Goal: Use online tool/utility: Utilize a website feature to perform a specific function

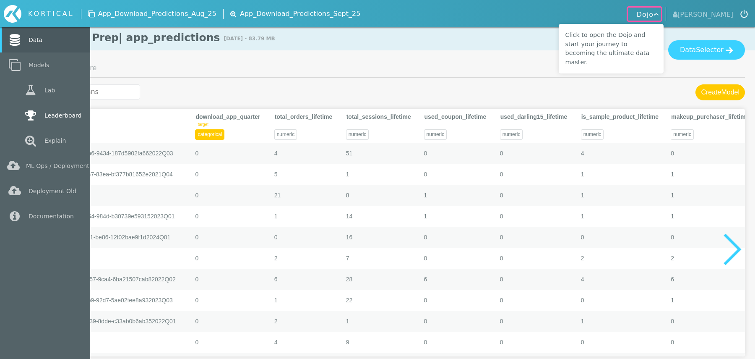
click at [36, 115] on icon at bounding box center [30, 116] width 15 height 12
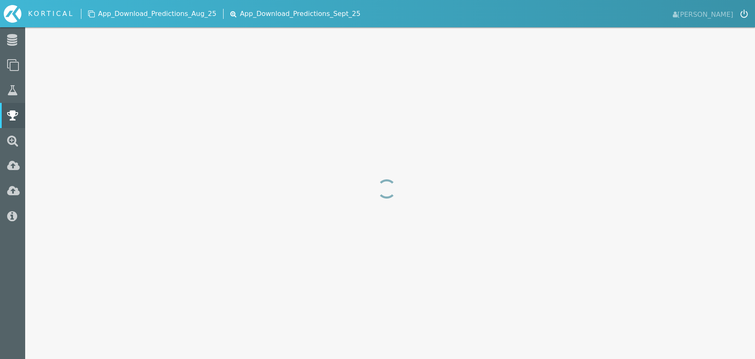
select select "f1_score"
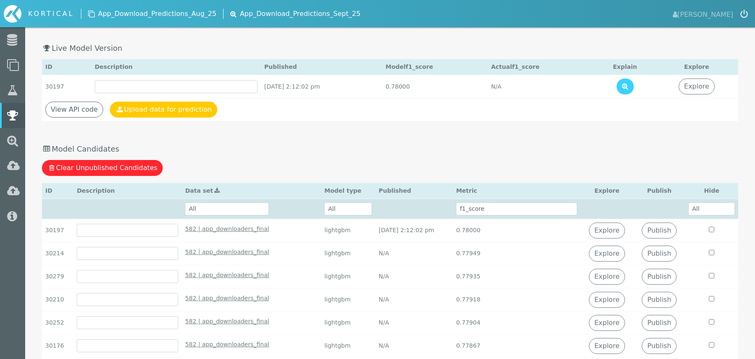
scroll to position [24, 0]
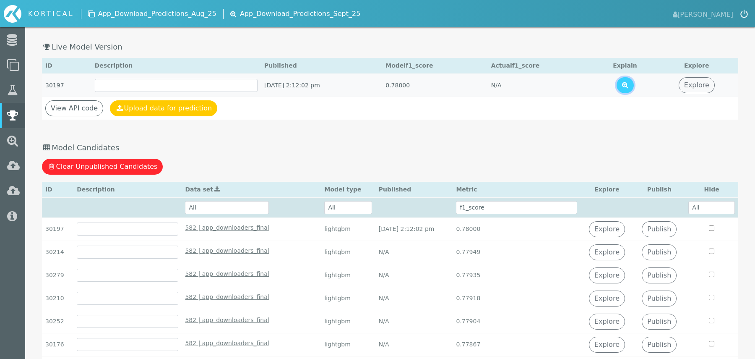
click at [634, 80] on button at bounding box center [625, 85] width 17 height 16
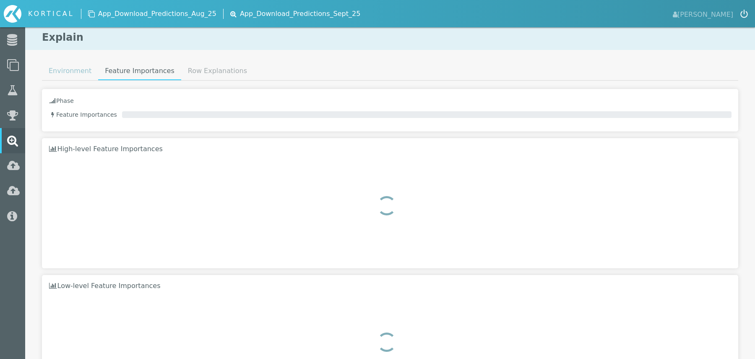
click at [71, 73] on link "Environment" at bounding box center [70, 71] width 56 height 17
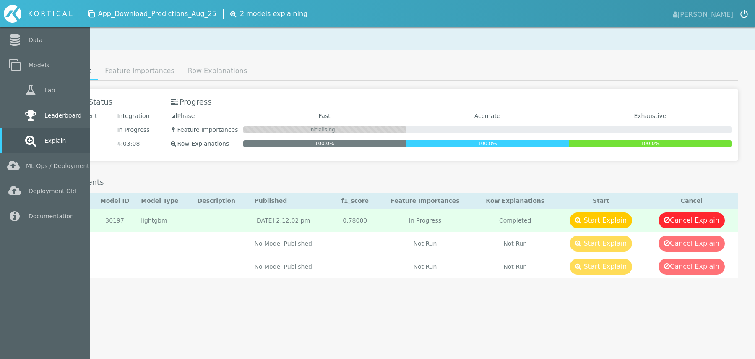
click at [54, 112] on link "Leaderboard" at bounding box center [45, 115] width 90 height 25
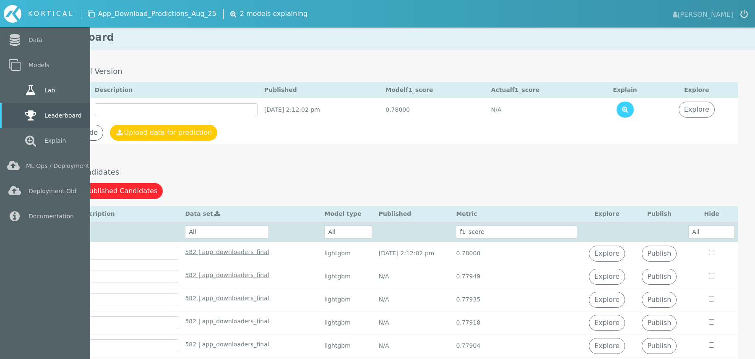
click at [48, 88] on link "Lab" at bounding box center [45, 90] width 90 height 25
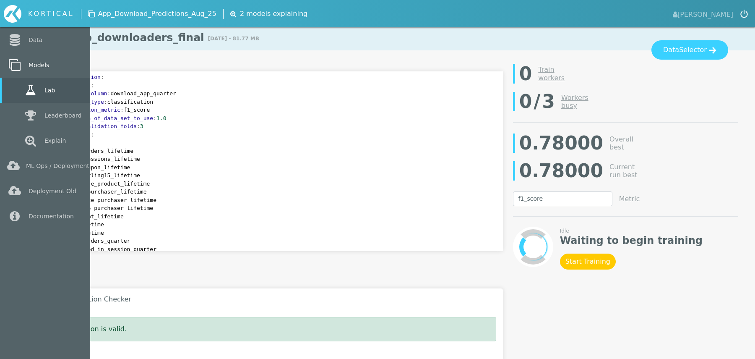
click at [44, 66] on link "Models" at bounding box center [45, 64] width 90 height 25
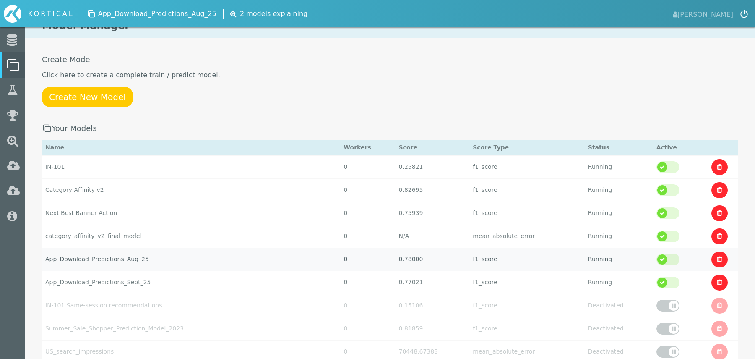
scroll to position [13, 0]
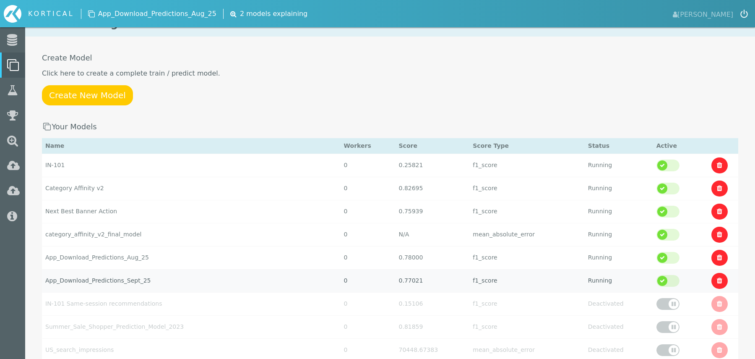
click at [191, 275] on td "App_Download_Predictions_Sept_25" at bounding box center [191, 280] width 299 height 23
select select "f1_score"
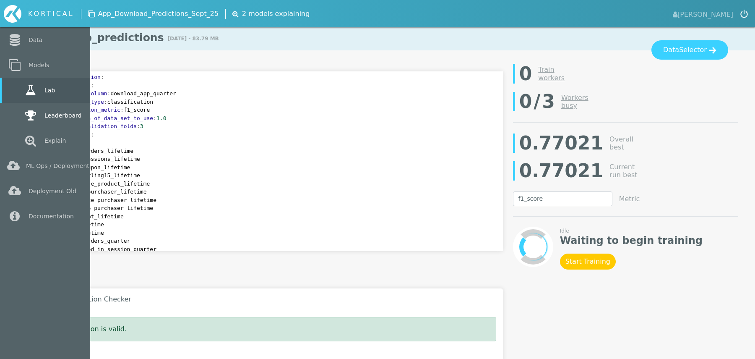
click at [49, 116] on link "Leaderboard" at bounding box center [45, 115] width 90 height 25
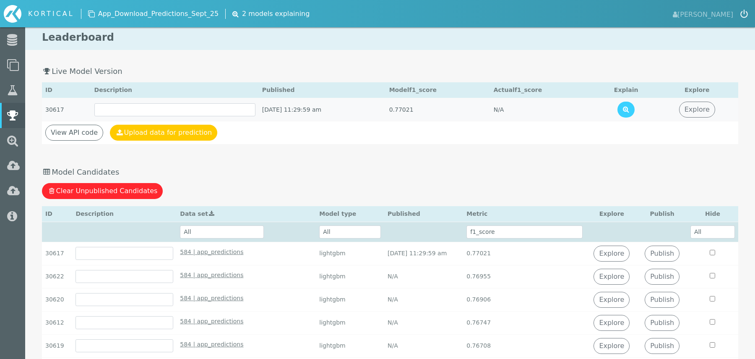
click at [300, 110] on td "[DATE] 11:29:59 am" at bounding box center [322, 109] width 127 height 23
click at [633, 107] on button at bounding box center [626, 110] width 17 height 16
click at [620, 251] on link "Explore" at bounding box center [612, 253] width 36 height 16
click at [629, 112] on icon at bounding box center [626, 109] width 6 height 7
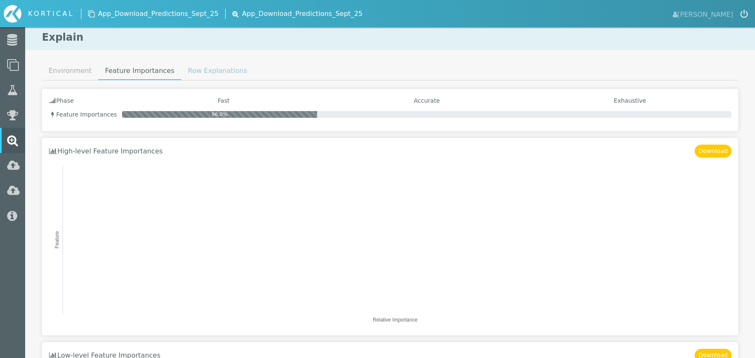
click at [204, 70] on link "Row Explanations" at bounding box center [217, 71] width 73 height 17
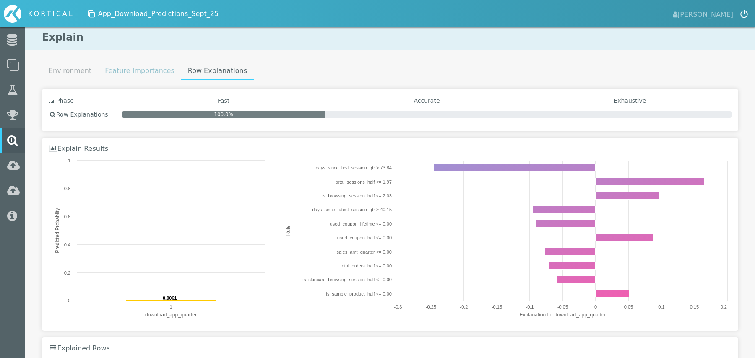
click at [141, 67] on link "Feature Importances" at bounding box center [139, 71] width 83 height 17
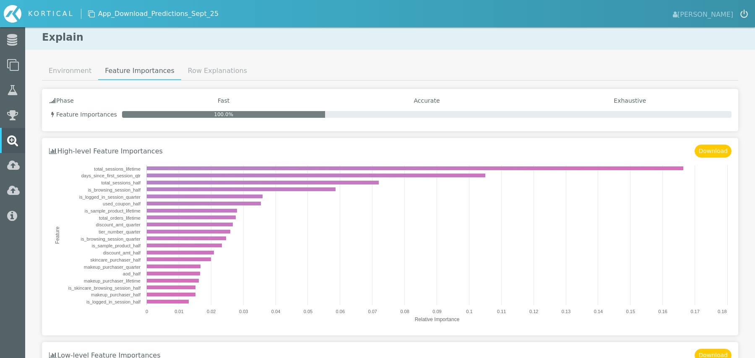
click at [370, 103] on h4 "Accurate" at bounding box center [426, 100] width 203 height 7
click at [69, 67] on link "Environment" at bounding box center [70, 71] width 56 height 17
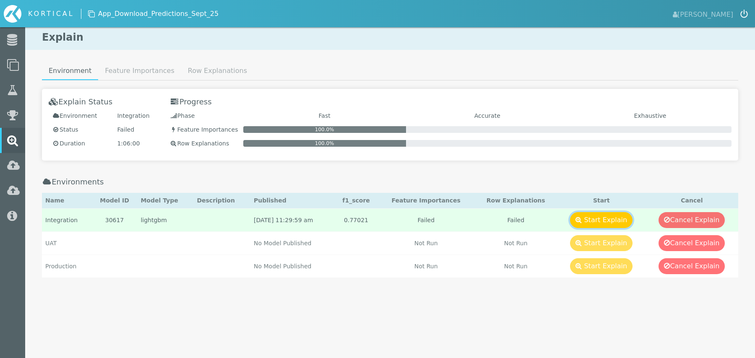
click at [612, 216] on button "Start Explain" at bounding box center [601, 220] width 63 height 16
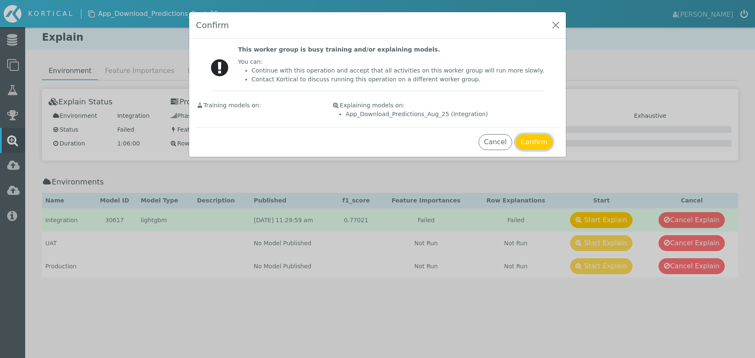
click at [527, 146] on button "Confirm" at bounding box center [534, 142] width 37 height 16
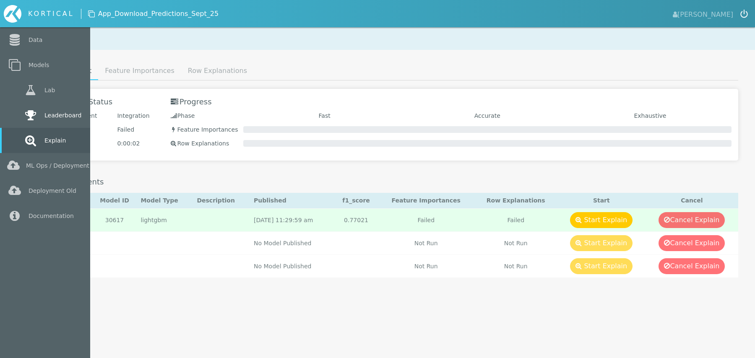
click at [48, 124] on link "Leaderboard" at bounding box center [45, 115] width 90 height 25
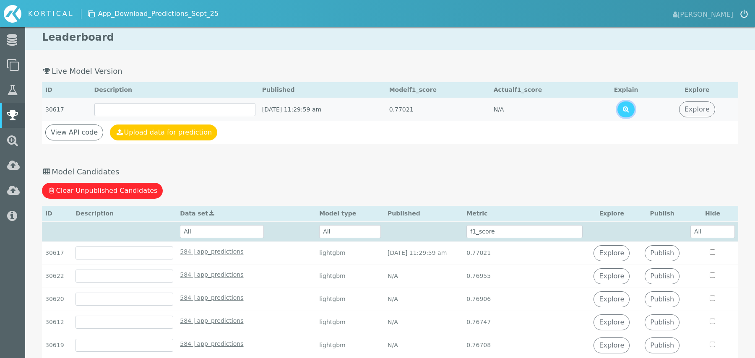
click at [629, 110] on icon at bounding box center [626, 109] width 6 height 7
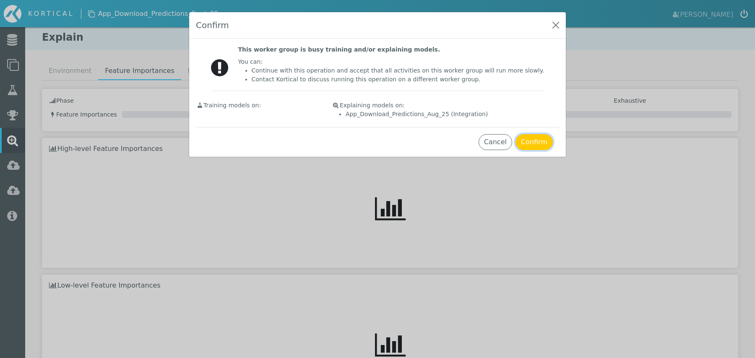
click at [543, 144] on button "Confirm" at bounding box center [534, 142] width 37 height 16
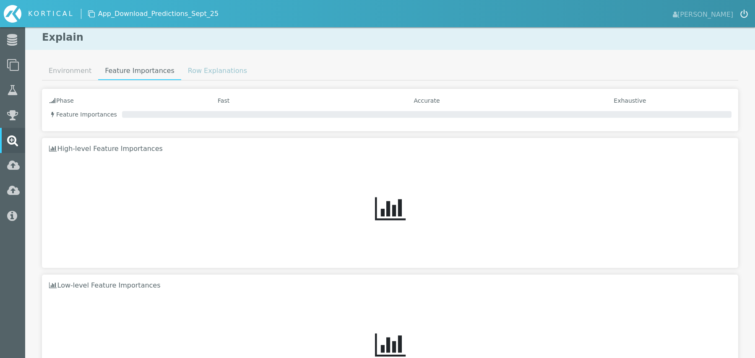
click at [189, 73] on link "Row Explanations" at bounding box center [217, 71] width 73 height 17
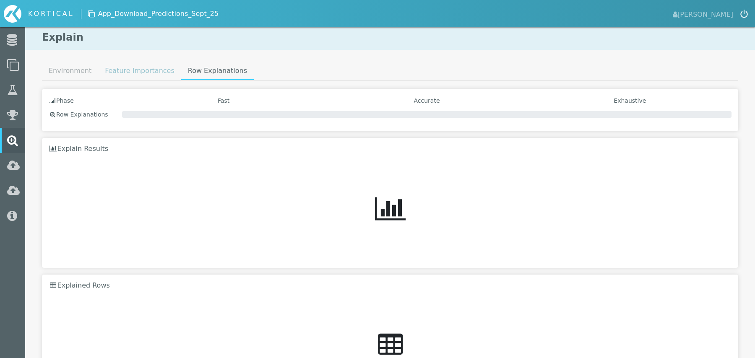
click at [143, 66] on link "Feature Importances" at bounding box center [139, 71] width 83 height 17
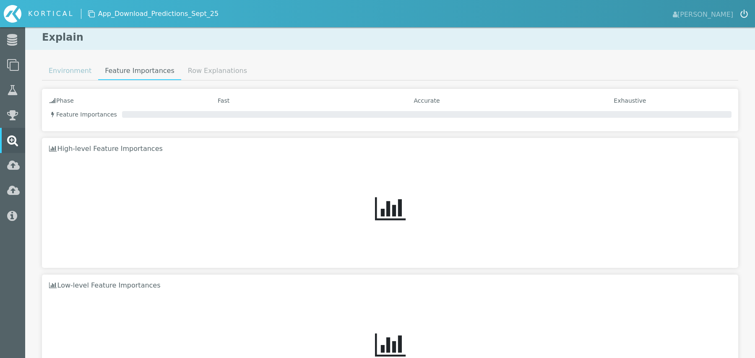
click at [60, 68] on link "Environment" at bounding box center [70, 71] width 56 height 17
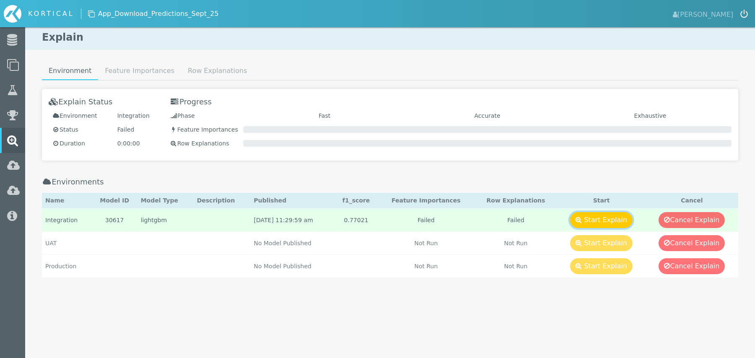
click at [617, 221] on button "Start Explain" at bounding box center [601, 220] width 63 height 16
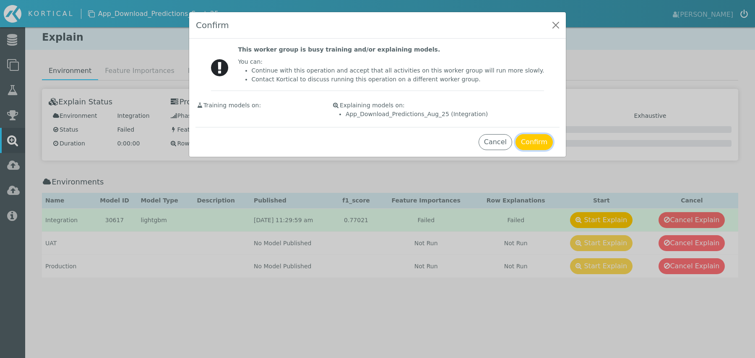
click at [542, 140] on button "Confirm" at bounding box center [534, 142] width 37 height 16
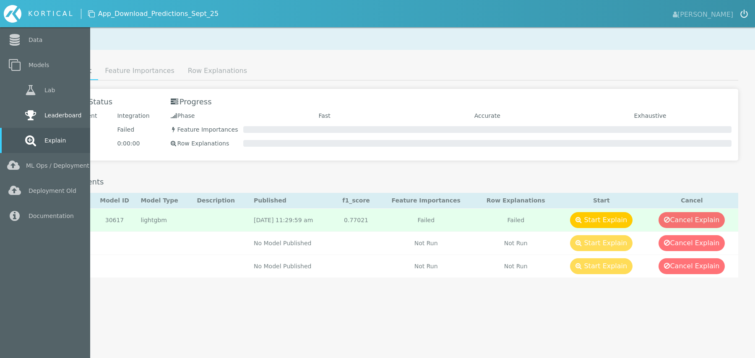
click at [49, 115] on link "Leaderboard" at bounding box center [45, 115] width 90 height 25
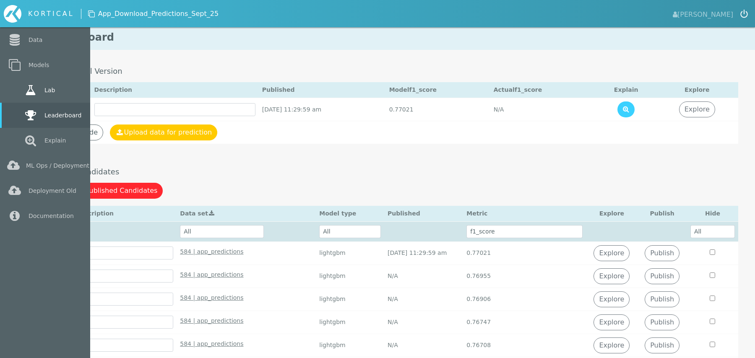
click at [37, 91] on icon at bounding box center [30, 90] width 15 height 12
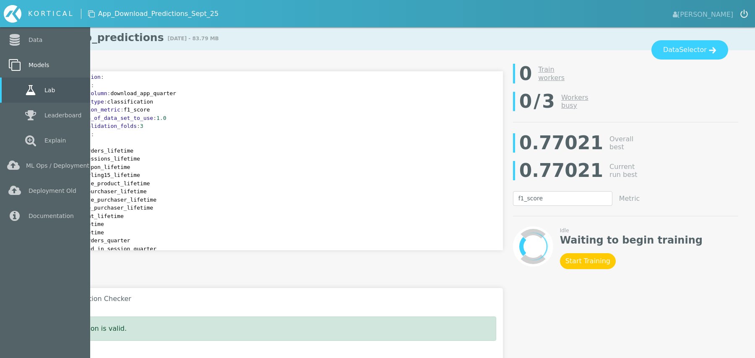
click at [39, 67] on link "Models" at bounding box center [45, 64] width 90 height 25
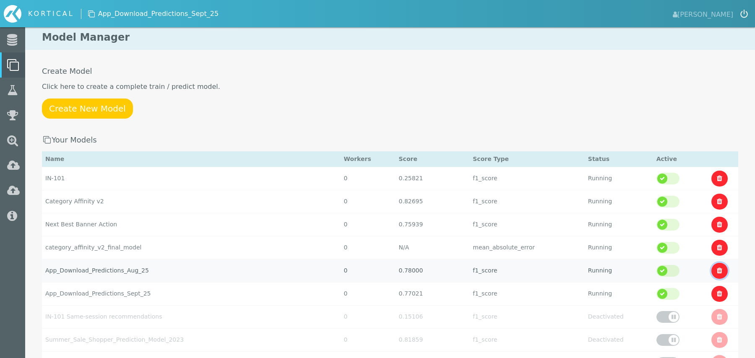
click at [717, 269] on icon at bounding box center [719, 270] width 5 height 7
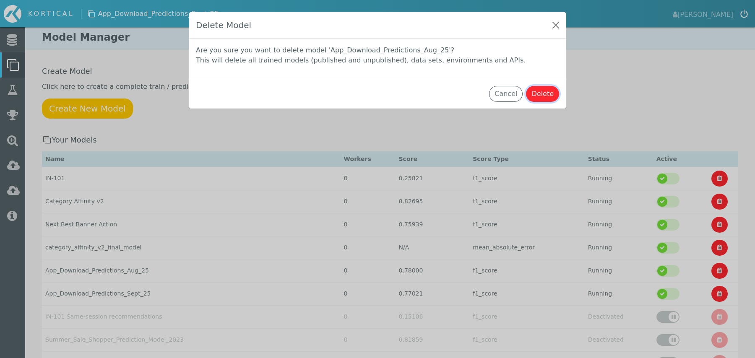
click at [547, 92] on button "Delete" at bounding box center [542, 94] width 33 height 16
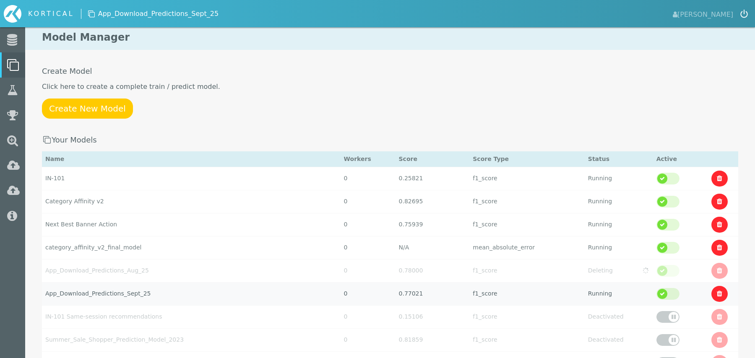
click at [198, 291] on td "App_Download_Predictions_Sept_25" at bounding box center [191, 293] width 299 height 23
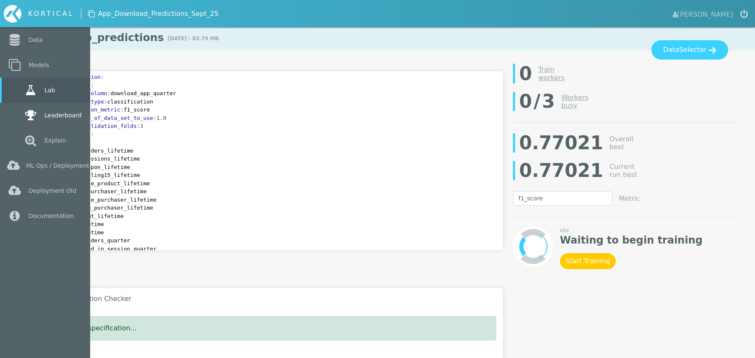
click at [25, 117] on icon at bounding box center [30, 116] width 15 height 12
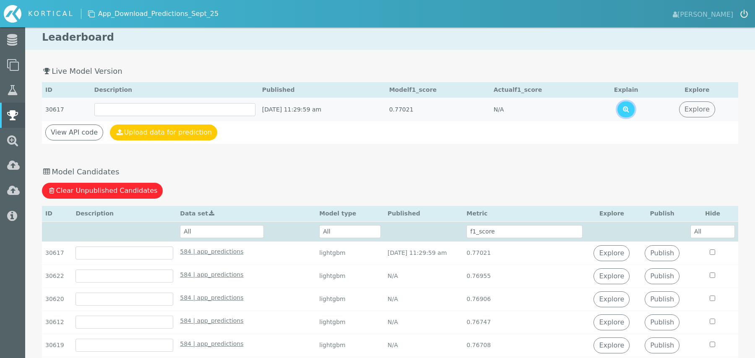
click at [632, 104] on button at bounding box center [626, 110] width 17 height 16
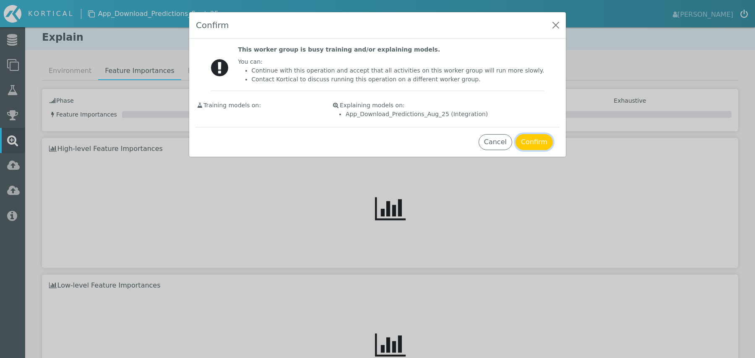
click at [532, 144] on button "Confirm" at bounding box center [534, 142] width 37 height 16
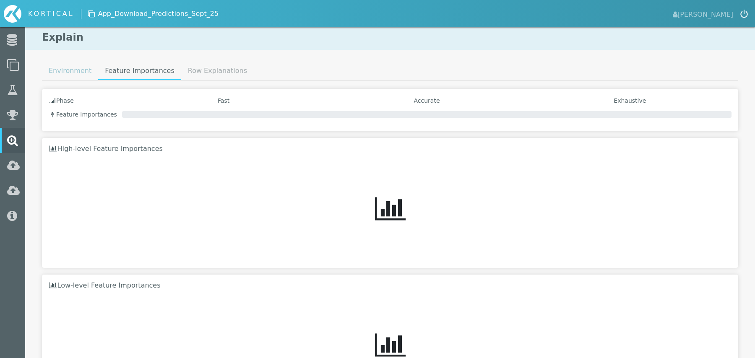
click at [75, 73] on link "Environment" at bounding box center [70, 71] width 56 height 17
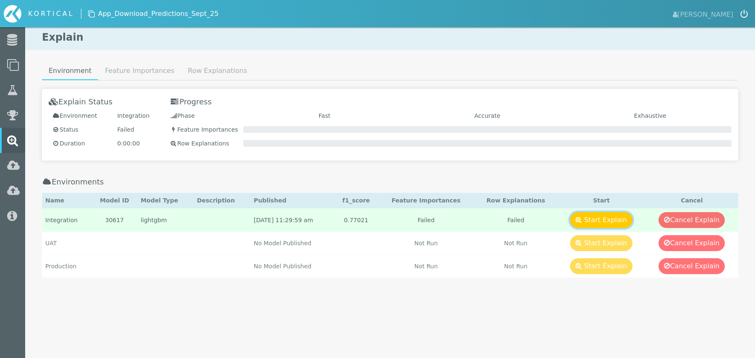
click at [612, 217] on button "Start Explain" at bounding box center [601, 220] width 63 height 16
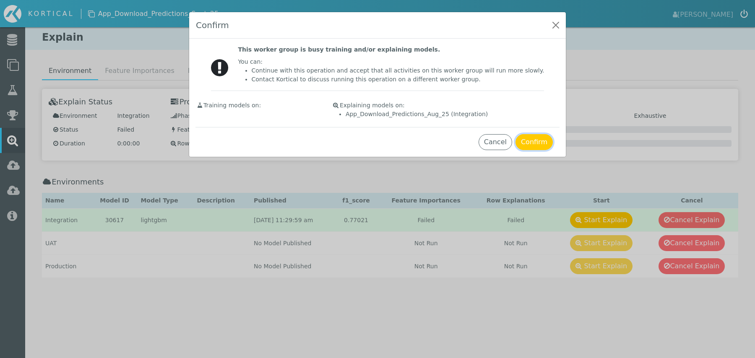
click at [524, 138] on button "Confirm" at bounding box center [534, 142] width 37 height 16
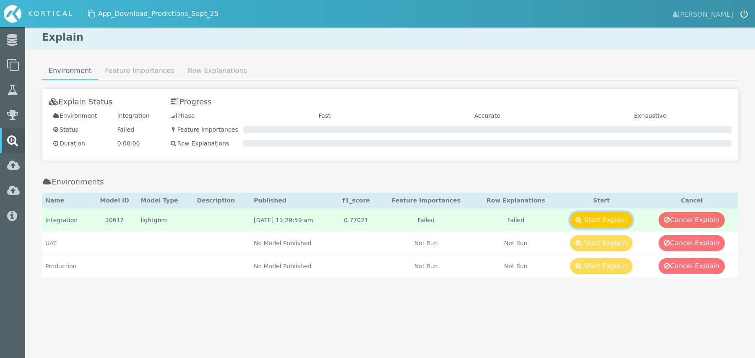
click at [594, 219] on button "Start Explain" at bounding box center [601, 220] width 63 height 16
click at [610, 214] on button "Start Explain" at bounding box center [601, 220] width 63 height 16
click at [151, 72] on link "Feature Importances" at bounding box center [139, 71] width 83 height 17
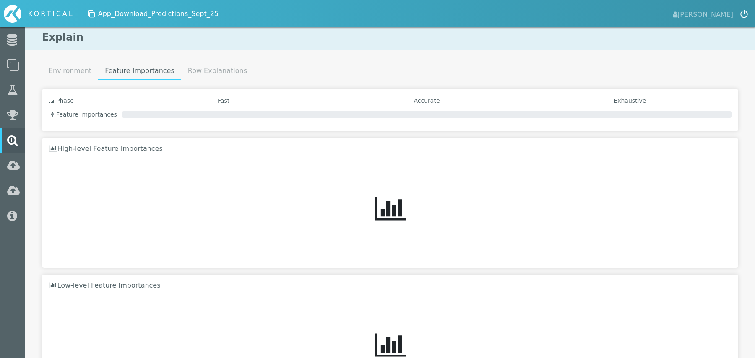
click at [188, 141] on div "High-level Feature Importances Download Created with Highcharts 9.3.3 Feature R…" at bounding box center [390, 203] width 697 height 130
click at [741, 19] on button "submit" at bounding box center [744, 14] width 8 height 14
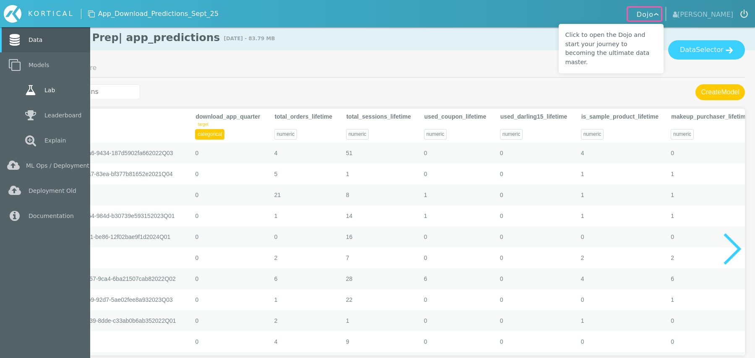
click at [48, 84] on link "Lab" at bounding box center [45, 90] width 90 height 25
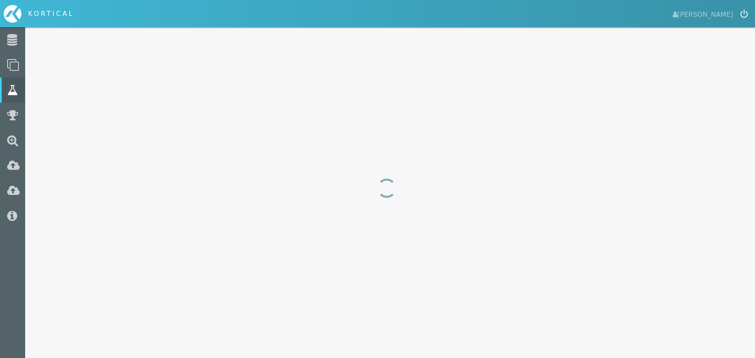
select select "f1_score"
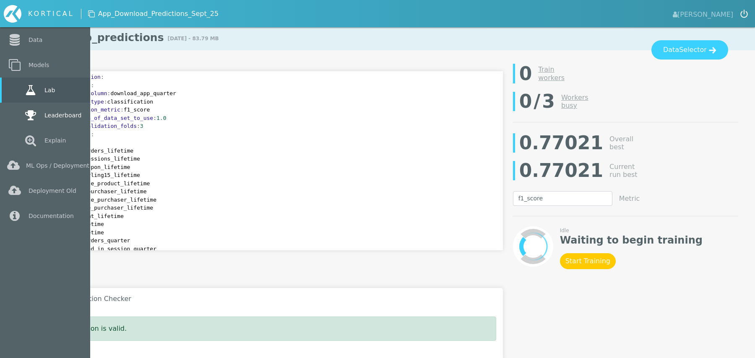
click at [48, 118] on link "Leaderboard" at bounding box center [45, 115] width 90 height 25
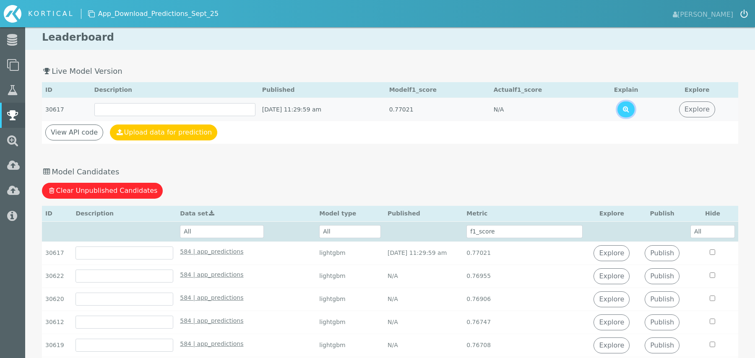
click at [629, 106] on icon at bounding box center [626, 109] width 6 height 7
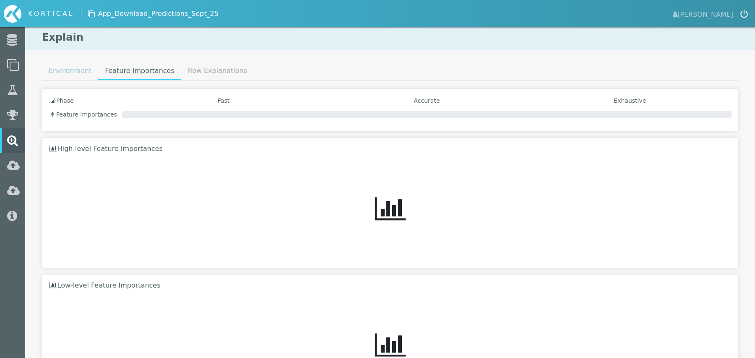
click at [68, 67] on link "Environment" at bounding box center [70, 71] width 56 height 17
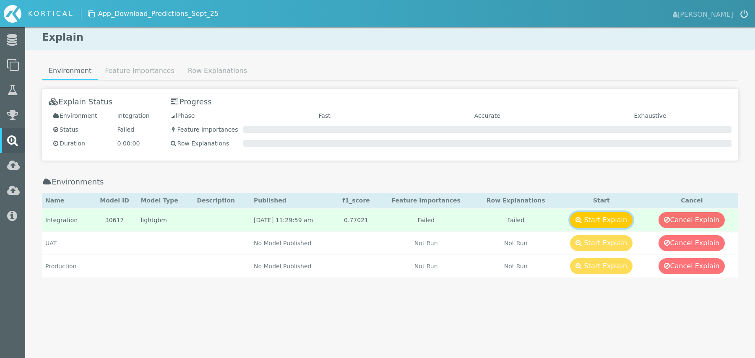
click at [593, 221] on button "Start Explain" at bounding box center [601, 220] width 63 height 16
click at [593, 222] on button "Start Explain" at bounding box center [601, 220] width 63 height 16
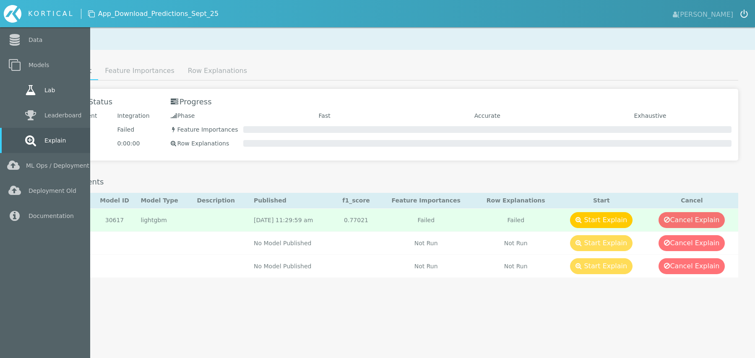
click at [21, 91] on link "Lab" at bounding box center [45, 90] width 90 height 25
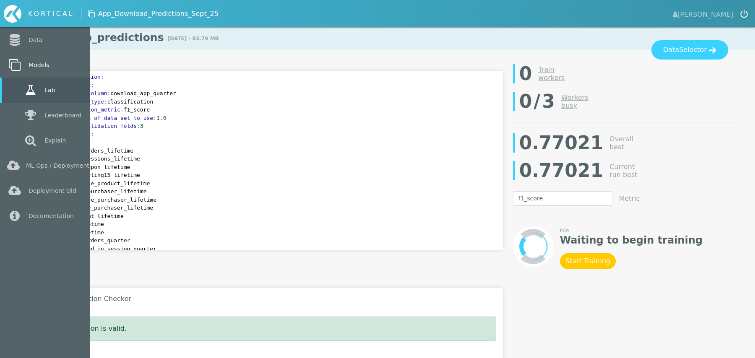
click at [26, 65] on link "Models" at bounding box center [45, 64] width 90 height 25
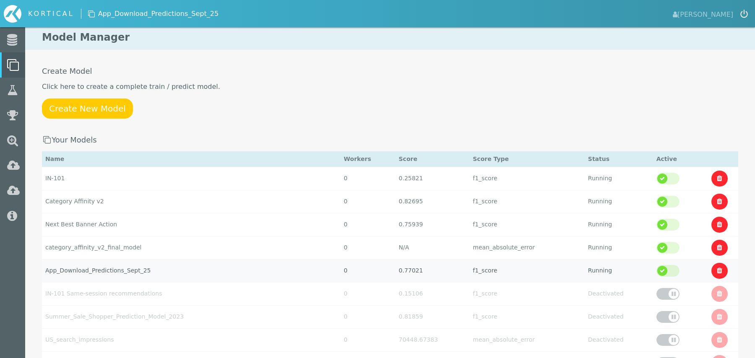
click at [188, 266] on td "App_Download_Predictions_Sept_25" at bounding box center [191, 270] width 299 height 23
select select "f1_score"
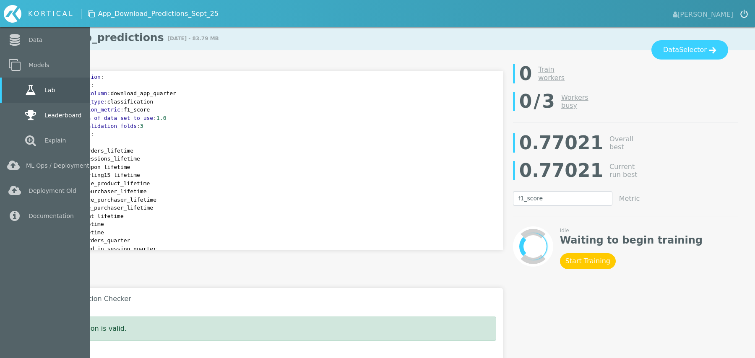
click at [63, 112] on link "Leaderboard" at bounding box center [45, 115] width 90 height 25
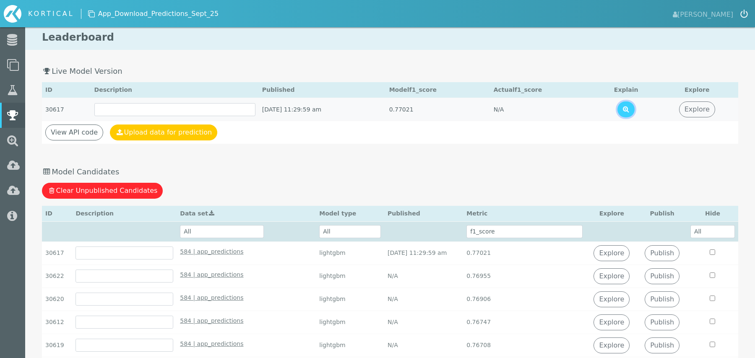
click at [629, 110] on icon at bounding box center [626, 109] width 6 height 7
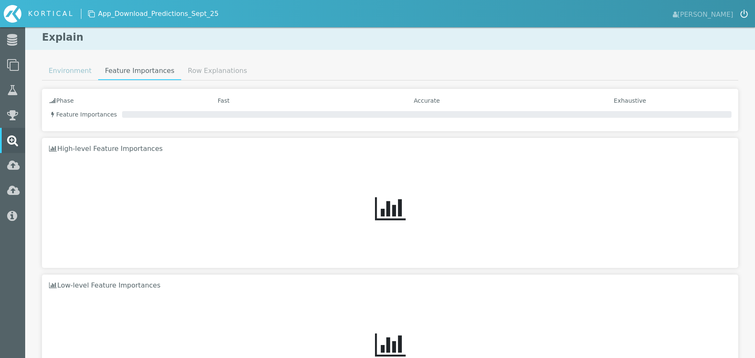
click at [72, 74] on link "Environment" at bounding box center [70, 71] width 56 height 17
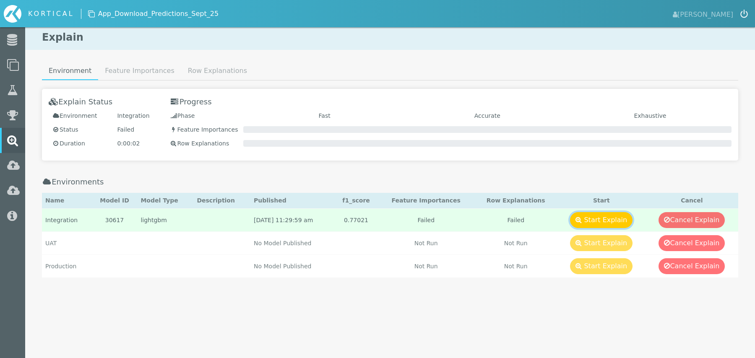
click at [606, 222] on button "Start Explain" at bounding box center [601, 220] width 63 height 16
click at [603, 221] on button "Start Explain" at bounding box center [601, 220] width 63 height 16
click at [595, 223] on button "Start Explain" at bounding box center [601, 220] width 63 height 16
click at [170, 10] on span "App_Download_Predictions_Sept_25" at bounding box center [158, 14] width 120 height 10
